Goal: Check status: Check status

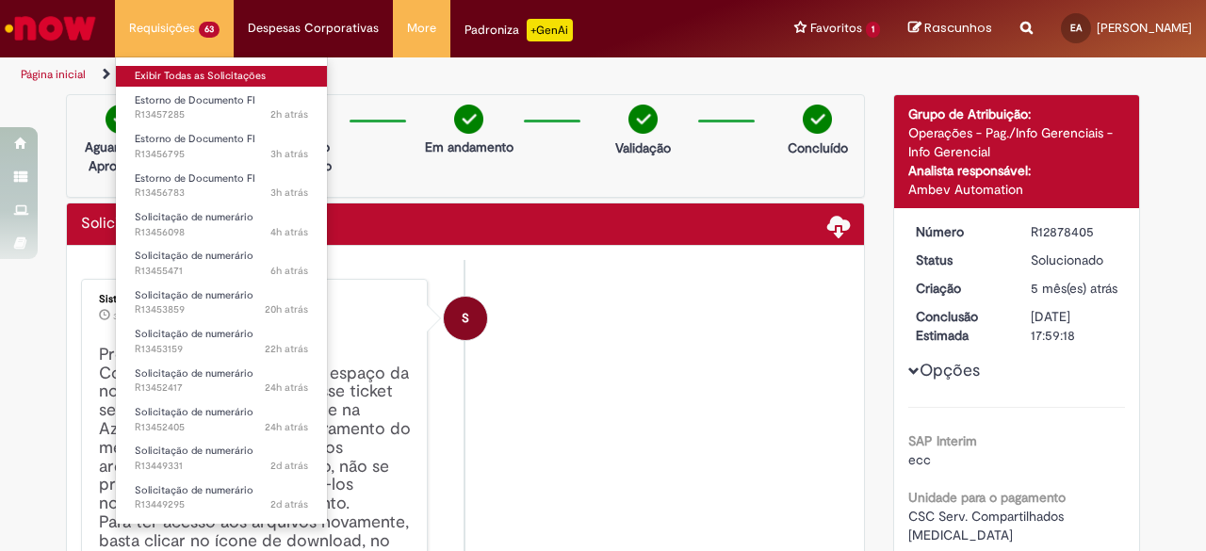
click at [172, 68] on link "Exibir Todas as Solicitações" at bounding box center [221, 76] width 211 height 21
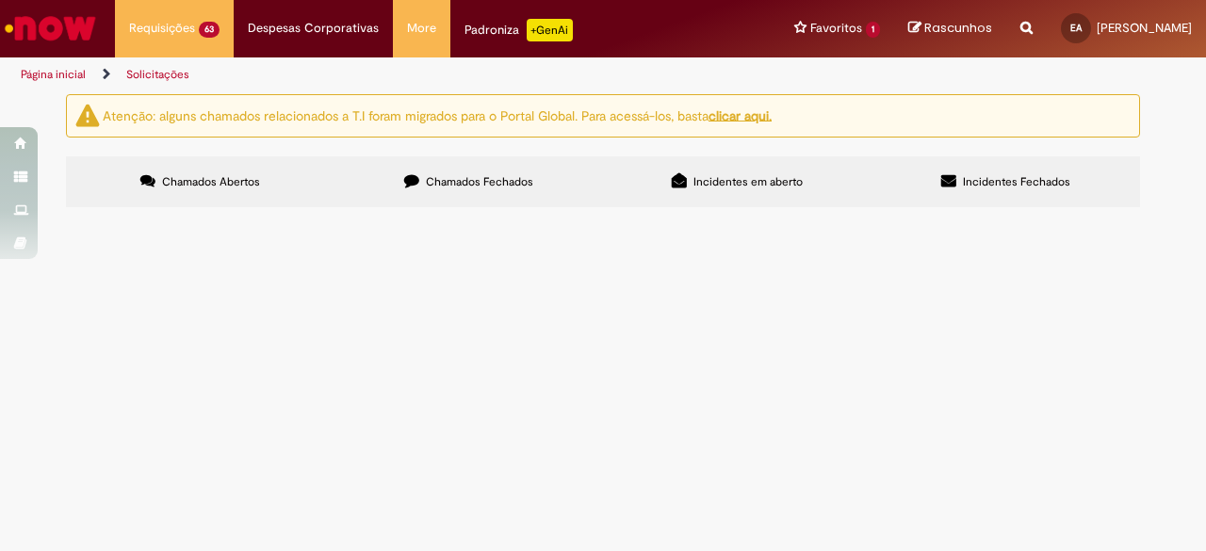
click at [0, 0] on span "Estorno de Documento FI" at bounding box center [0, 0] width 0 height 0
click at [0, 0] on span "CLARO SA - DDOS LINK DADOS - AGOSTO" at bounding box center [0, 0] width 0 height 0
click at [0, 0] on span "R13453159" at bounding box center [0, 0] width 0 height 0
